Goal: Transaction & Acquisition: Purchase product/service

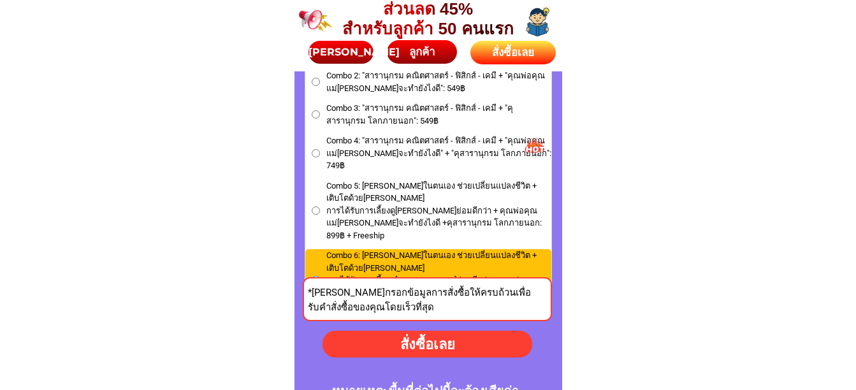
scroll to position [5865, 0]
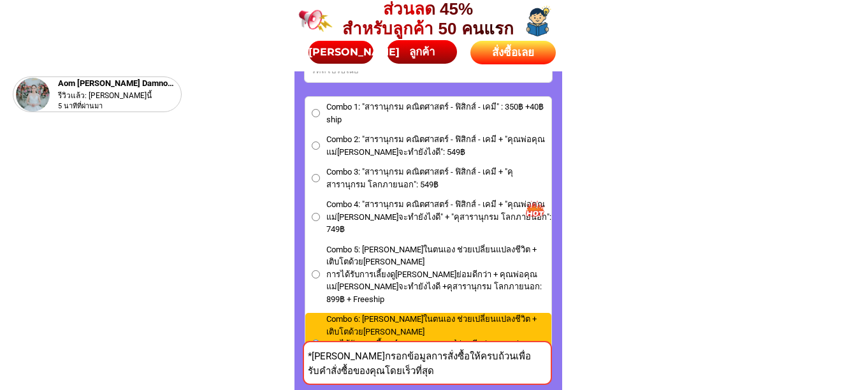
click at [313, 115] on input "Combo 1: "สารานุกรม คณิตศาสตร์ - ฟิสิกส์ - เคมี" : 350฿ +40฿ ship" at bounding box center [316, 113] width 8 height 8
radio input "true"
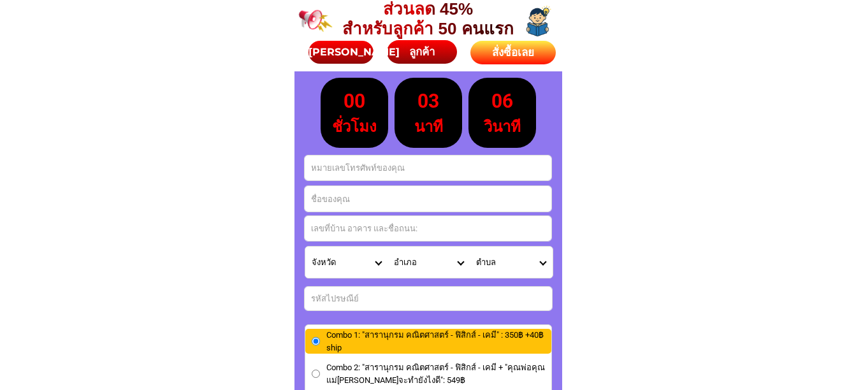
scroll to position [5652, 0]
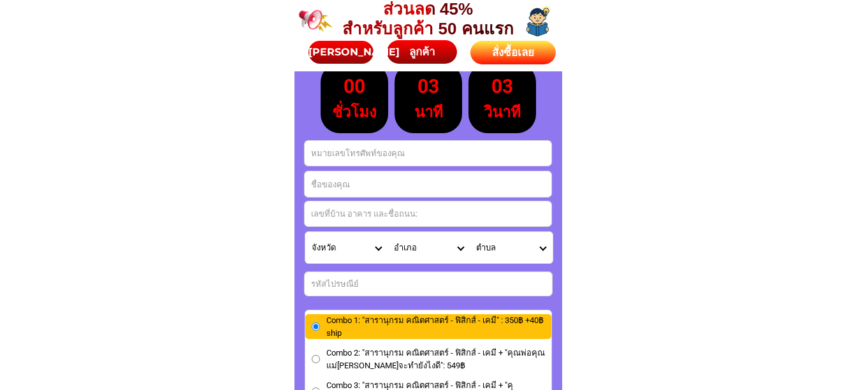
click at [400, 156] on input "Input phone_number" at bounding box center [428, 153] width 247 height 25
click at [345, 152] on input "Input phone_number" at bounding box center [428, 153] width 247 height 25
type input "0840437991"
click at [332, 184] on input "Input full_name" at bounding box center [428, 184] width 247 height 26
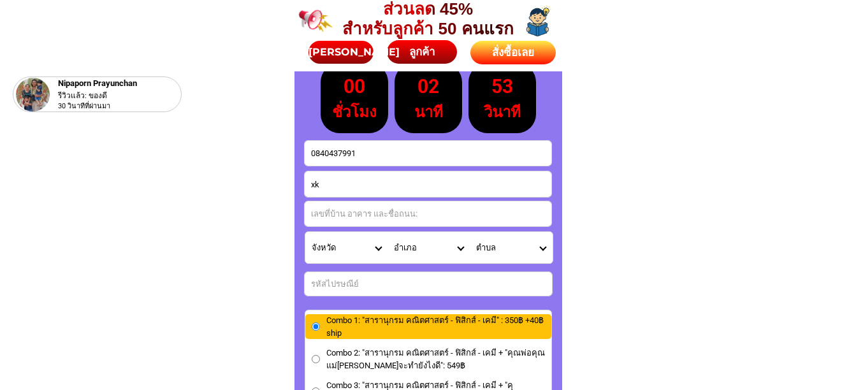
type input "x"
type input "ย"
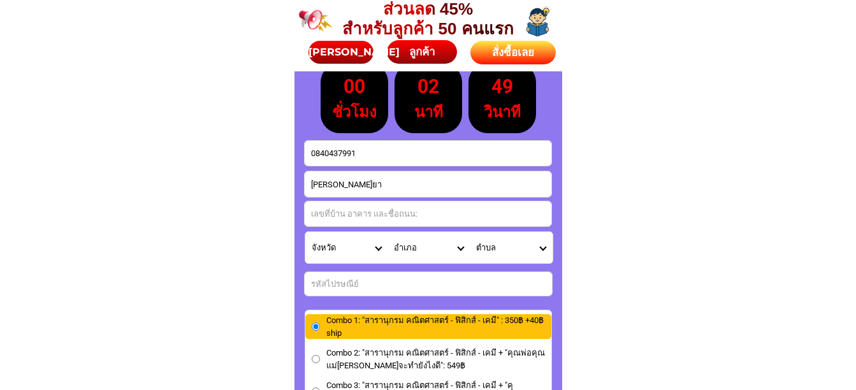
type input "[PERSON_NAME]ยา [PERSON_NAME]"
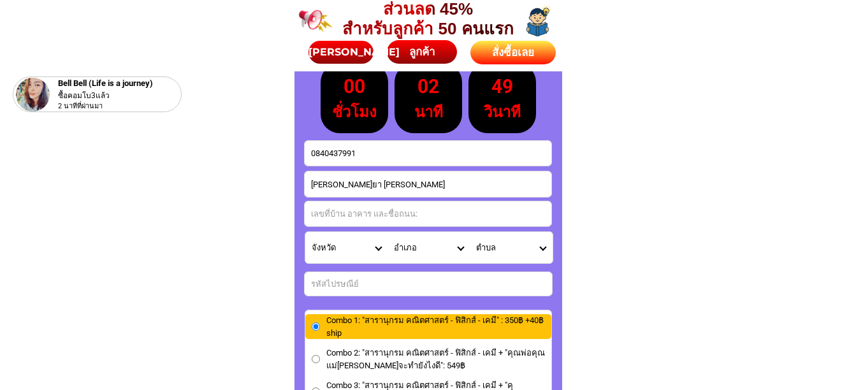
click at [383, 209] on input "Input address" at bounding box center [428, 213] width 247 height 25
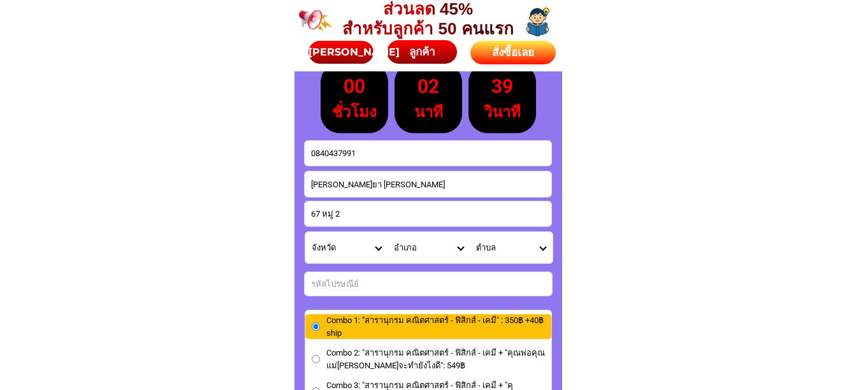
type input "67 หมู่ 2"
click at [497, 246] on select "ตำบล" at bounding box center [511, 247] width 82 height 31
click at [311, 242] on select "จังหวัด กระบี่/ Krabi กรุงเทพมหานคร/ [GEOGRAPHIC_DATA] กาญจนบุรี/ [GEOGRAPHIC_D…" at bounding box center [346, 247] width 82 height 31
select select "66_R1908771"
click at [305, 232] on select "จังหวัด กระบี่/ Krabi กรุงเทพมหานคร/ [GEOGRAPHIC_DATA] กาญจนบุรี/ [GEOGRAPHIC_D…" at bounding box center [346, 247] width 82 height 31
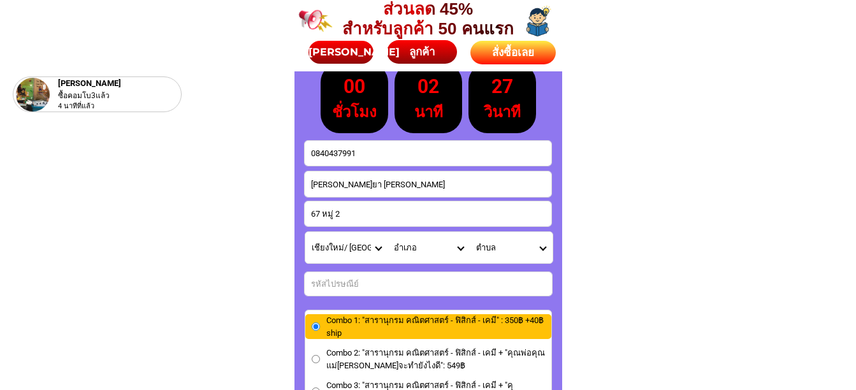
click at [411, 244] on select "อำเภอ [PERSON_NAME]ณิ[PERSON_NAME]/ Galyani Vadhana จอมทอง/ Chom Thong เชียงดาว…" at bounding box center [429, 247] width 82 height 31
select select "66_R219"
click at [388, 232] on select "อำเภอ [PERSON_NAME]ณิ[PERSON_NAME]/ Galyani Vadhana จอมทอง/ Chom Thong เชียงดาว…" at bounding box center [429, 247] width 82 height 31
click at [513, 249] on select "ตำบล ขัวมุง/ Khua Mung [PERSON_NAME]/ Chomphu [PERSON_NAME]/ Chai Sathan [PERSO…" at bounding box center [511, 247] width 82 height 31
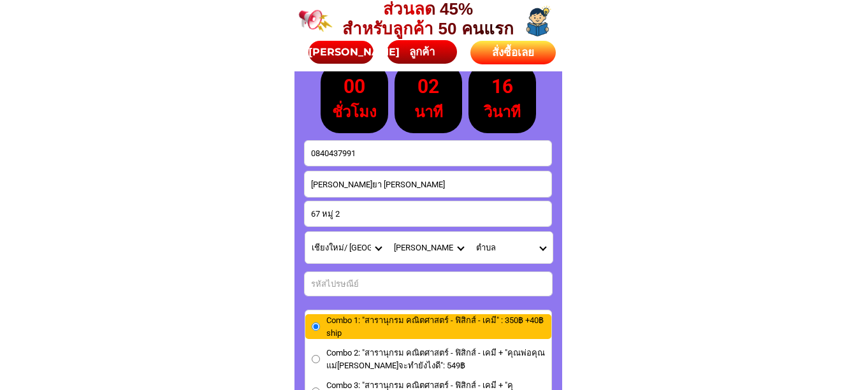
select select "66_R0004167"
click at [470, 232] on select "ตำบล ขัวมุง/ Khua Mung [PERSON_NAME]/ Chomphu [PERSON_NAME]/ Chai Sathan [PERSO…" at bounding box center [511, 247] width 82 height 31
click at [361, 289] on input "Input number_input_1" at bounding box center [428, 284] width 247 height 24
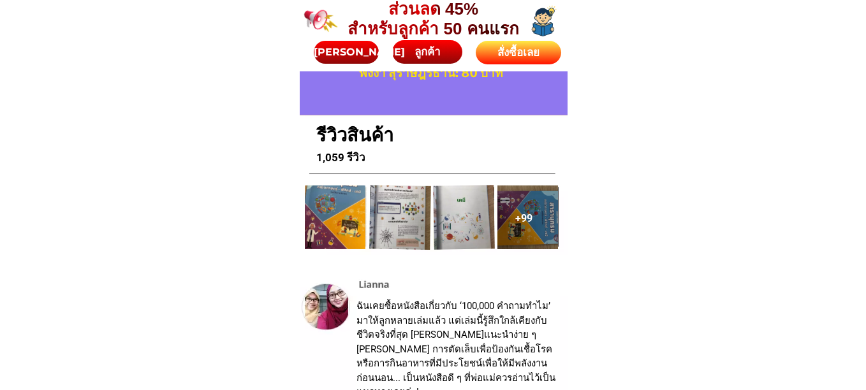
scroll to position [6098, 0]
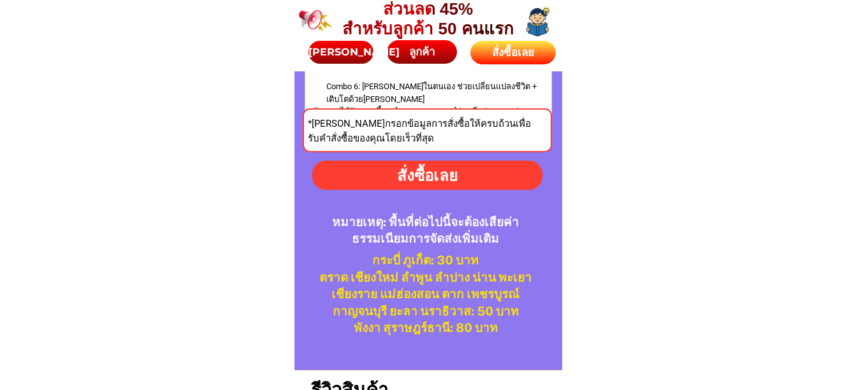
type input "50140"
click at [383, 168] on div "สั่งซื้อเลย" at bounding box center [427, 175] width 231 height 23
type input "67 หมู่ 2"
radio input "true"
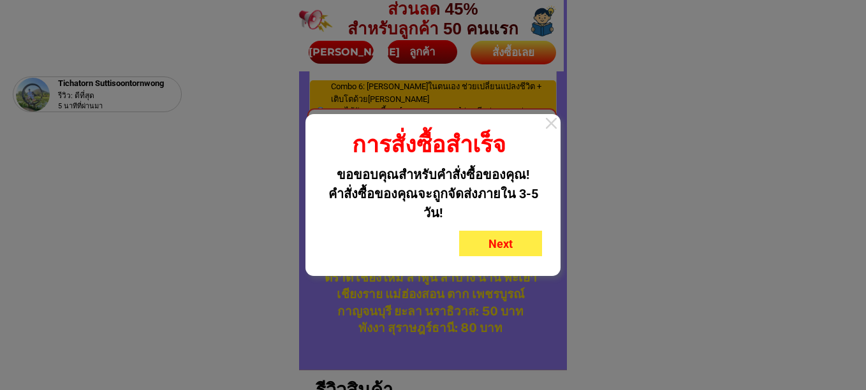
click at [507, 249] on span "Next" at bounding box center [500, 243] width 24 height 13
